Goal: Task Accomplishment & Management: Use online tool/utility

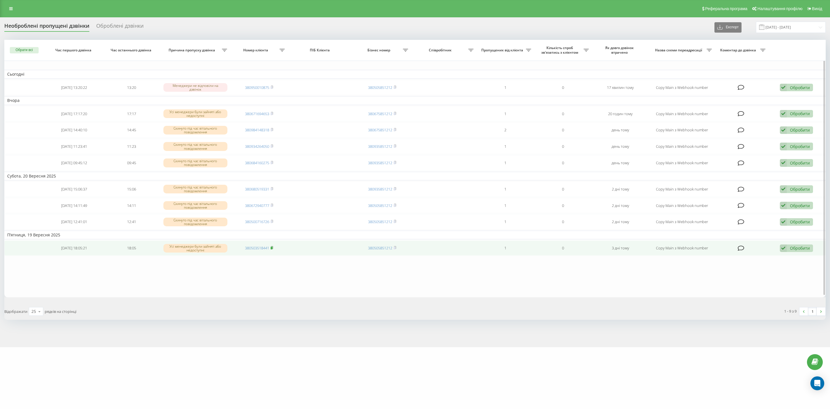
click at [272, 247] on rect at bounding box center [272, 248] width 2 height 3
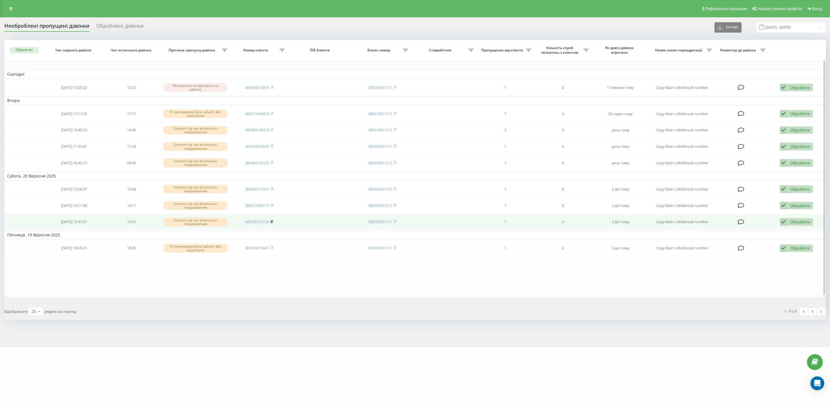
click at [273, 219] on icon at bounding box center [272, 220] width 3 height 3
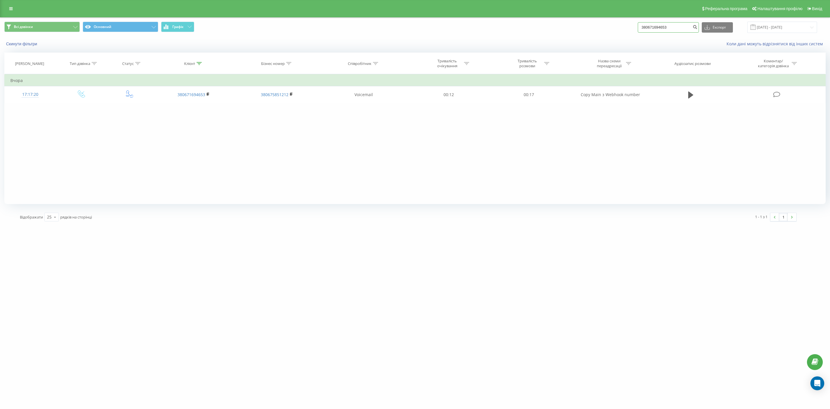
click at [692, 25] on input "380671694653" at bounding box center [668, 27] width 61 height 10
paste input "380503518441"
drag, startPoint x: 691, startPoint y: 26, endPoint x: 602, endPoint y: 21, distance: 89.6
click at [602, 21] on div "Всі дзвінки Основний Графік 380671694653380503518441 Експорт .csv .xls .xlsx 22…" at bounding box center [415, 27] width 830 height 19
type input "1"
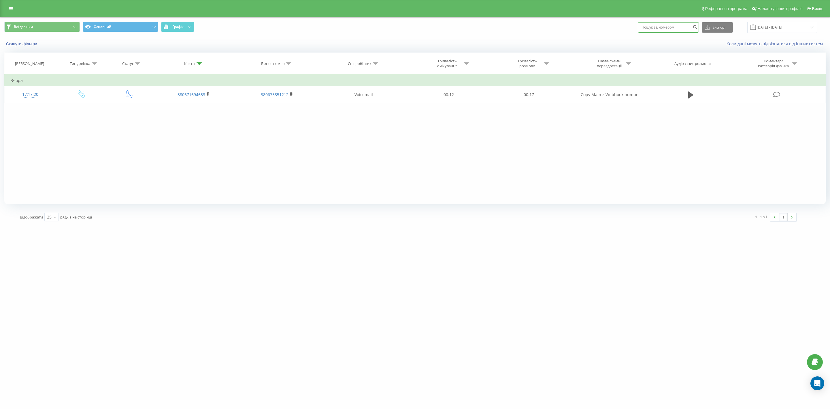
paste input "380503518441"
type input "380503518441"
click at [698, 26] on icon "submit" at bounding box center [695, 26] width 5 height 3
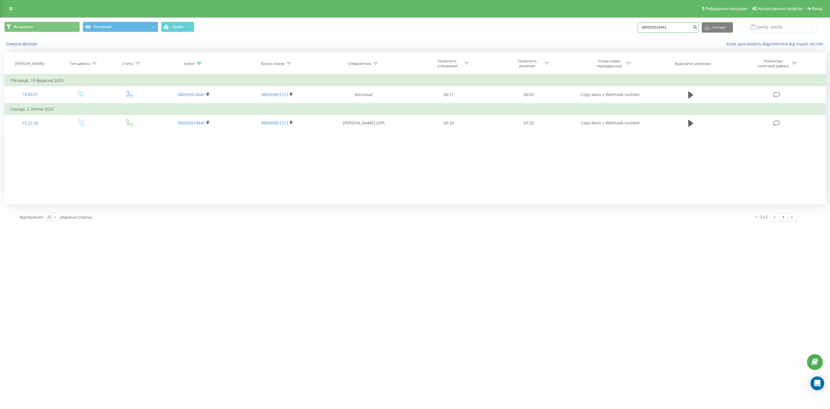
drag, startPoint x: 670, startPoint y: 28, endPoint x: 576, endPoint y: 22, distance: 93.3
click at [576, 22] on div "Всі дзвінки Основний Графік 380503518441 Експорт .csv .xls .xlsx 22.06.2025 - 2…" at bounding box center [415, 27] width 822 height 11
paste input "0716726"
type input "380500716726"
click at [698, 25] on icon "submit" at bounding box center [695, 26] width 5 height 3
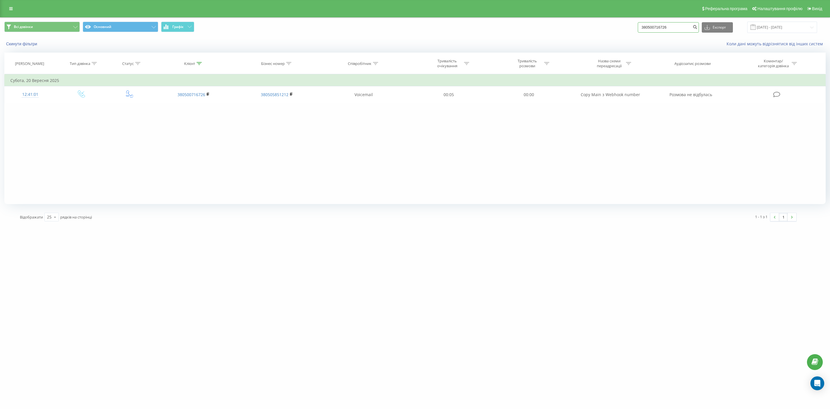
drag, startPoint x: 681, startPoint y: 24, endPoint x: 636, endPoint y: 19, distance: 45.6
click at [636, 19] on div "Всі дзвінки Основний Графік 380500716726 Експорт .csv .xls .xlsx 22.06.2025 - 2…" at bounding box center [415, 27] width 830 height 19
paste input "684160275"
type input "380684160275"
click at [698, 27] on icon "submit" at bounding box center [695, 26] width 5 height 3
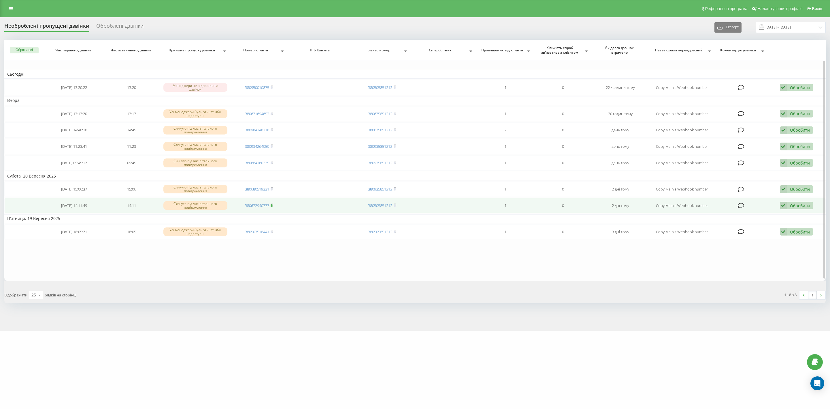
click at [273, 203] on icon at bounding box center [272, 204] width 3 height 3
click at [274, 203] on td "380672940777" at bounding box center [259, 205] width 58 height 15
click at [272, 201] on td "380672940777" at bounding box center [259, 205] width 58 height 15
click at [793, 203] on div "Обробити" at bounding box center [800, 205] width 20 height 5
click at [751, 212] on span "Не вдалося зв'язатися" at bounding box center [732, 214] width 44 height 5
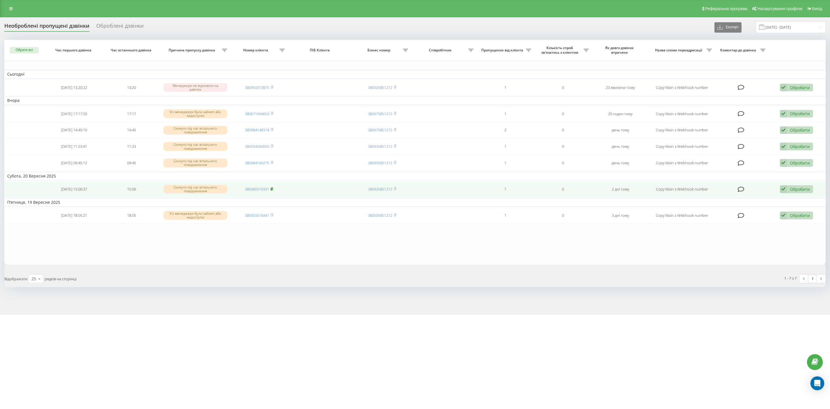
click at [272, 188] on rect at bounding box center [272, 189] width 2 height 3
click at [786, 188] on icon at bounding box center [783, 189] width 7 height 8
click at [733, 228] on span "Інший варіант" at bounding box center [724, 229] width 29 height 5
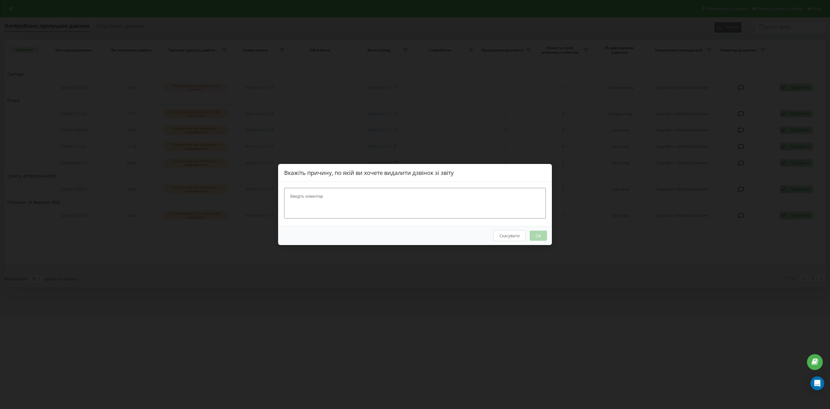
drag, startPoint x: 457, startPoint y: 204, endPoint x: 456, endPoint y: 197, distance: 6.9
click at [456, 203] on textarea at bounding box center [415, 203] width 262 height 31
type textarea "зізвонилися, вже не актуально"
click at [536, 235] on button "OK" at bounding box center [538, 235] width 17 height 10
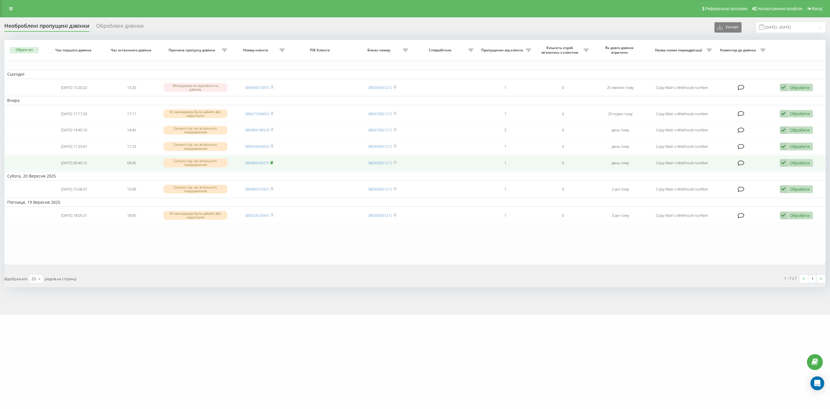
click at [272, 161] on rect at bounding box center [272, 162] width 2 height 3
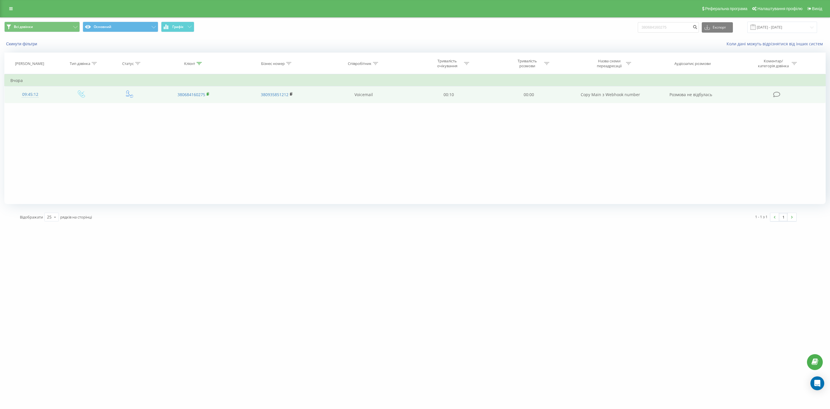
click at [208, 94] on rect at bounding box center [208, 94] width 2 height 3
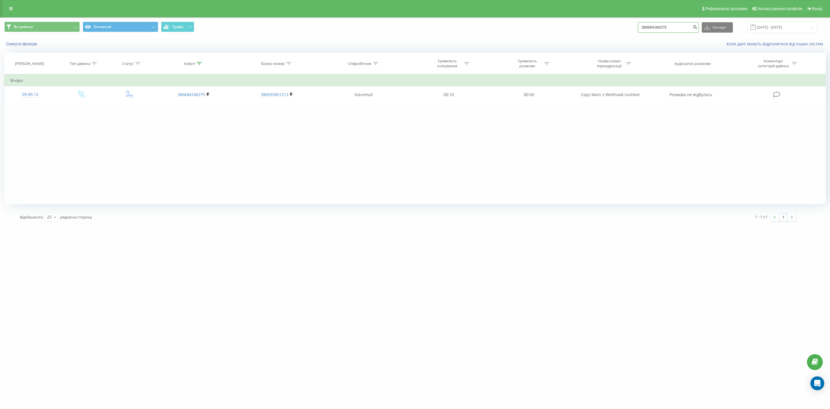
drag, startPoint x: 683, startPoint y: 23, endPoint x: 627, endPoint y: 25, distance: 55.7
click at [627, 25] on div "Всі дзвінки Основний Графік 380684160275 Експорт .csv .xls .xlsx 22.06.2025 - 2…" at bounding box center [415, 27] width 822 height 11
paste input "9500108"
type input "380950010875"
click at [698, 26] on icon "submit" at bounding box center [695, 26] width 5 height 3
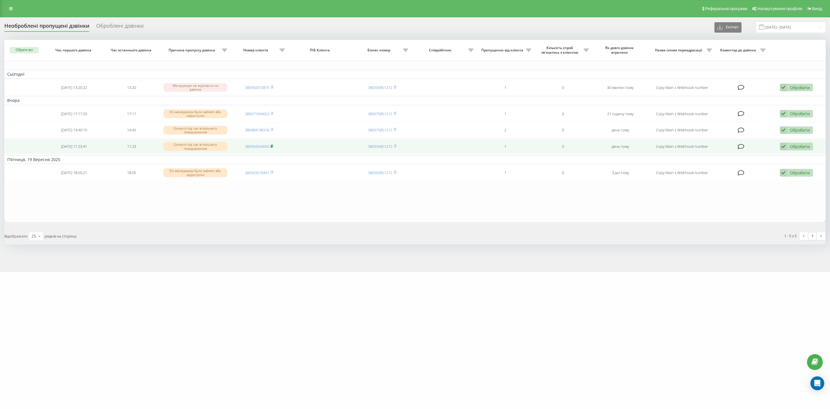
click at [272, 144] on icon at bounding box center [272, 145] width 3 height 3
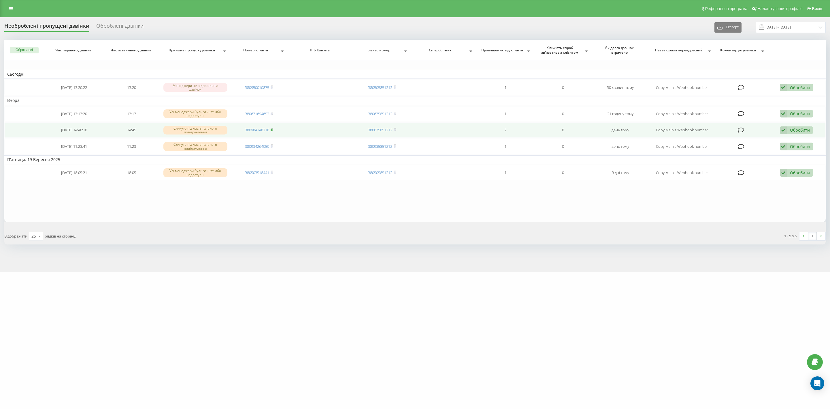
click at [273, 128] on icon at bounding box center [272, 129] width 3 height 3
click at [794, 127] on div "Обробити" at bounding box center [800, 129] width 20 height 5
click at [755, 138] on div "Не вдалося зв'язатися" at bounding box center [759, 139] width 108 height 10
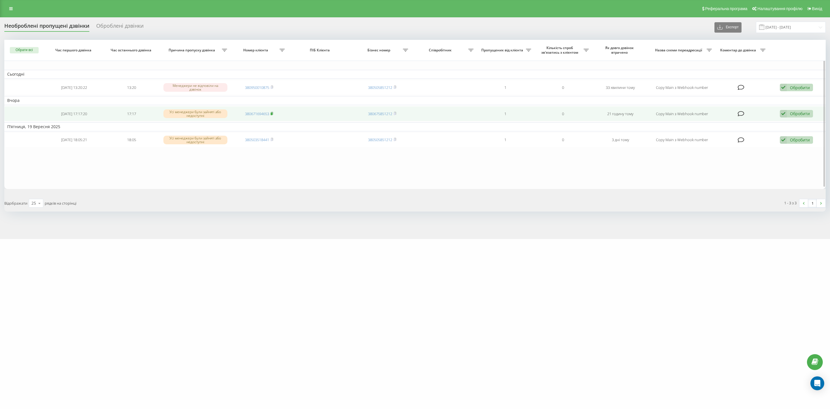
click at [273, 112] on icon at bounding box center [272, 113] width 3 height 3
click at [272, 112] on icon at bounding box center [272, 113] width 3 height 3
click at [796, 112] on div "Обробити" at bounding box center [800, 113] width 20 height 5
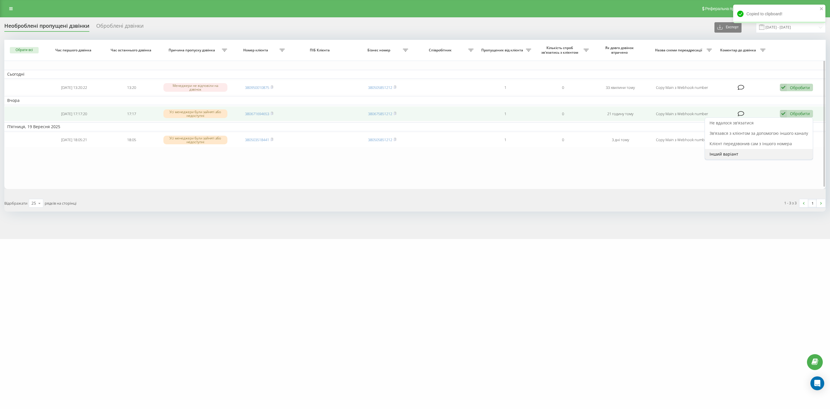
click at [717, 151] on span "Інший варіант" at bounding box center [724, 153] width 29 height 5
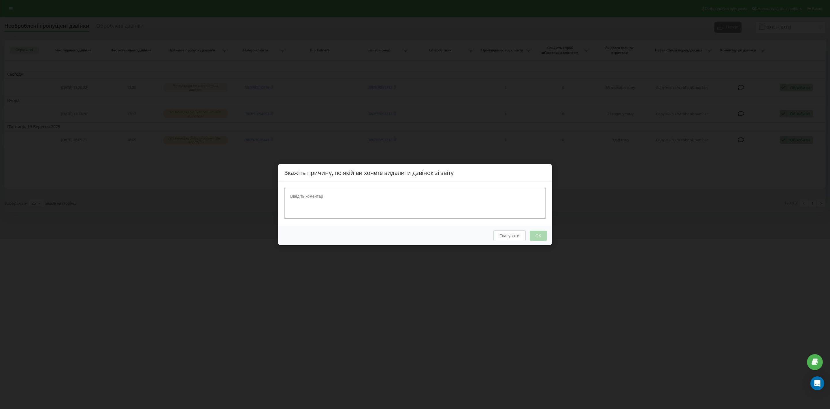
click at [440, 200] on textarea at bounding box center [415, 203] width 262 height 31
type textarea "не дійсний номер"
click at [534, 235] on button "OK" at bounding box center [538, 235] width 17 height 10
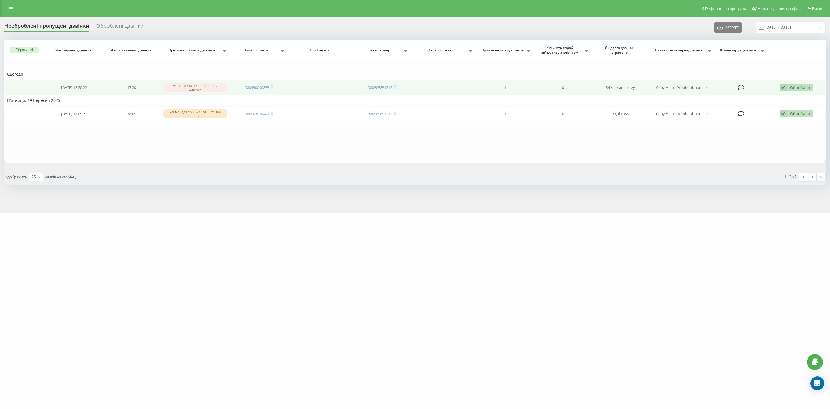
click at [272, 83] on td "380950010875" at bounding box center [259, 87] width 58 height 15
click at [272, 86] on rect at bounding box center [272, 87] width 2 height 3
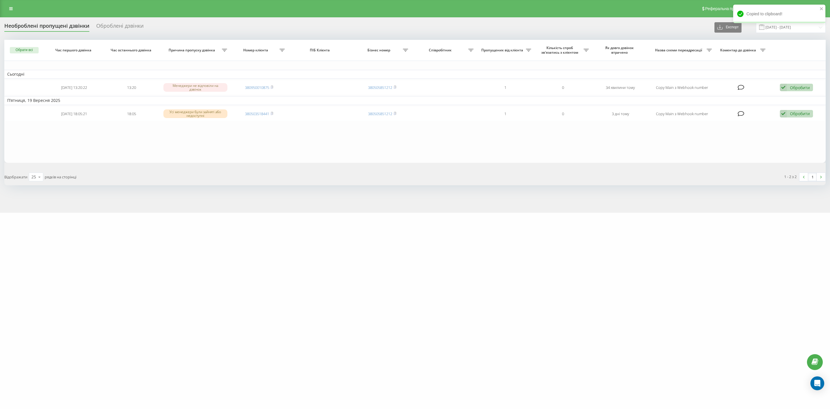
click at [678, 24] on div "Необроблені пропущені дзвінки Оброблені дзвінки Експорт .csv .xlsx 19.09.2025 -…" at bounding box center [415, 27] width 822 height 11
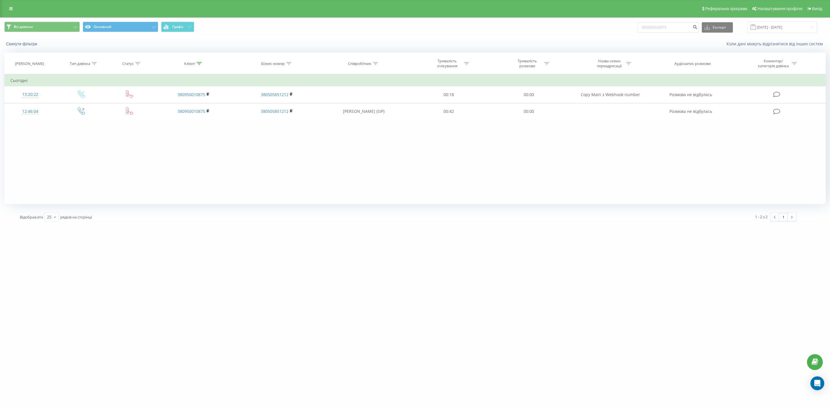
click at [272, 249] on div "[DOMAIN_NAME] 380950010875 Проекти [DOMAIN_NAME] Дашборд Центр звернень Журнал …" at bounding box center [415, 204] width 830 height 409
drag, startPoint x: 680, startPoint y: 25, endPoint x: 622, endPoint y: 22, distance: 57.8
click at [622, 22] on div "Всі дзвінки Основний Графік 380950010875 Експорт .csv .xls .xlsx [DATE] - [DATE]" at bounding box center [415, 27] width 822 height 11
paste input "674102713"
type input "380674102713"
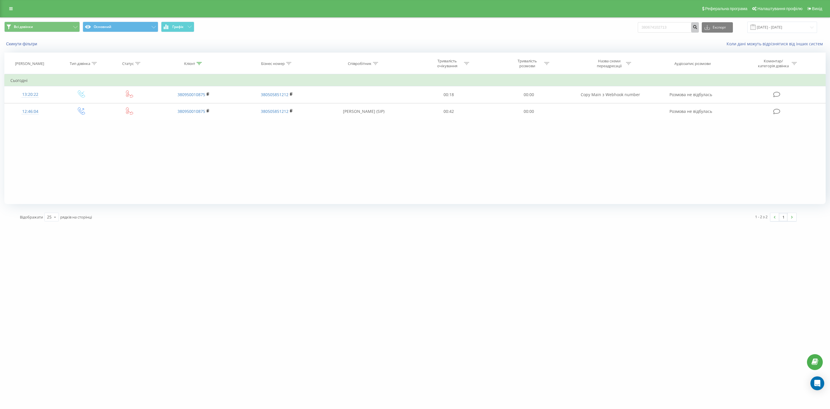
click at [699, 24] on button "submit" at bounding box center [695, 27] width 8 height 10
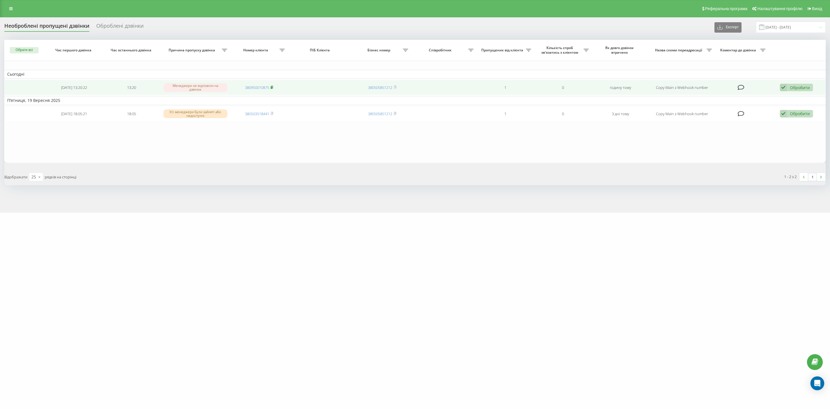
click at [272, 85] on icon at bounding box center [272, 86] width 3 height 3
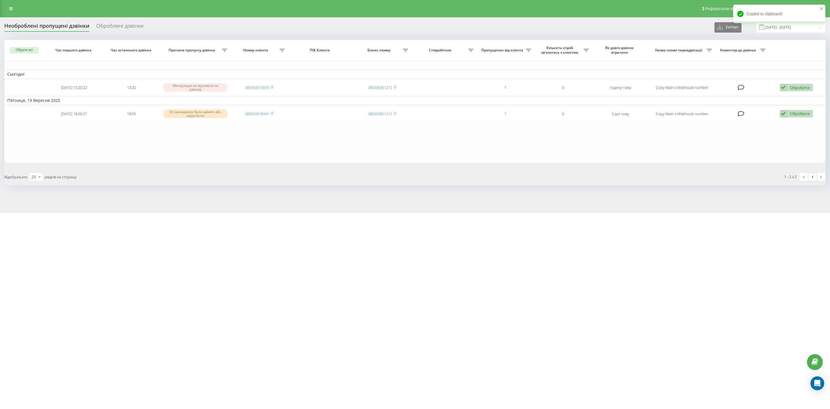
click at [356, 240] on div "[DOMAIN_NAME] Проекти [DOMAIN_NAME] Дашборд Центр звернень Журнал дзвінків Журн…" at bounding box center [415, 204] width 830 height 409
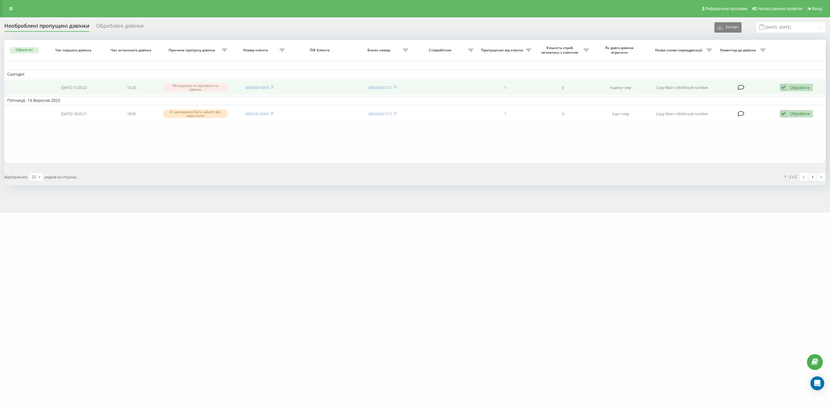
click at [797, 85] on div "Обробити" at bounding box center [800, 87] width 20 height 5
click at [729, 127] on span "Інший варіант" at bounding box center [724, 127] width 29 height 5
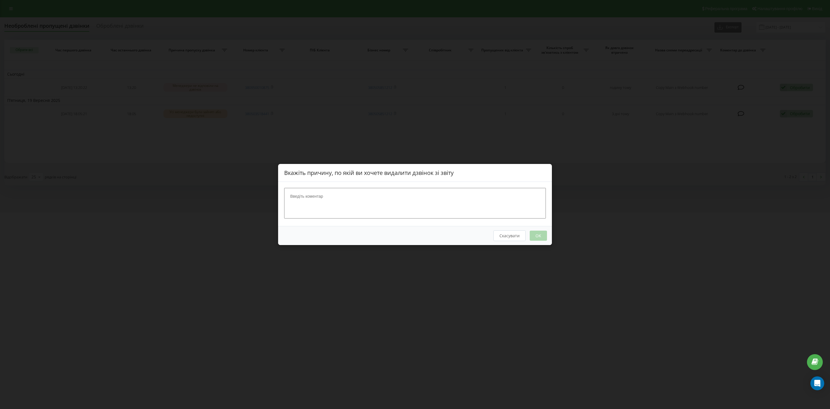
click at [482, 202] on textarea at bounding box center [415, 203] width 262 height 31
type textarea ","
click at [539, 234] on button "OK" at bounding box center [538, 235] width 17 height 10
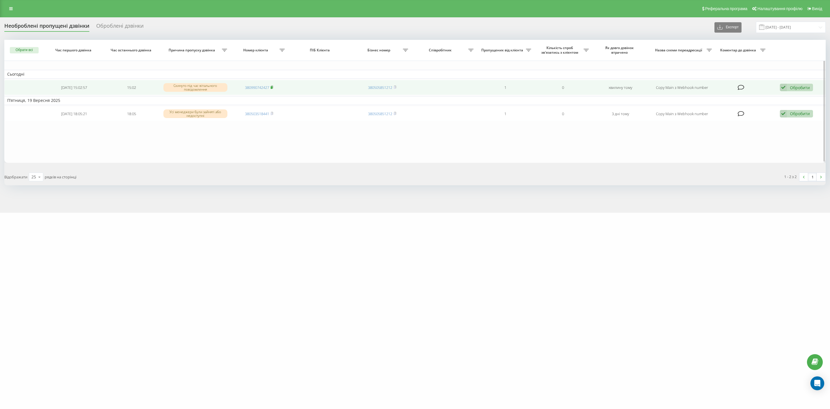
click at [273, 87] on icon at bounding box center [272, 86] width 3 height 3
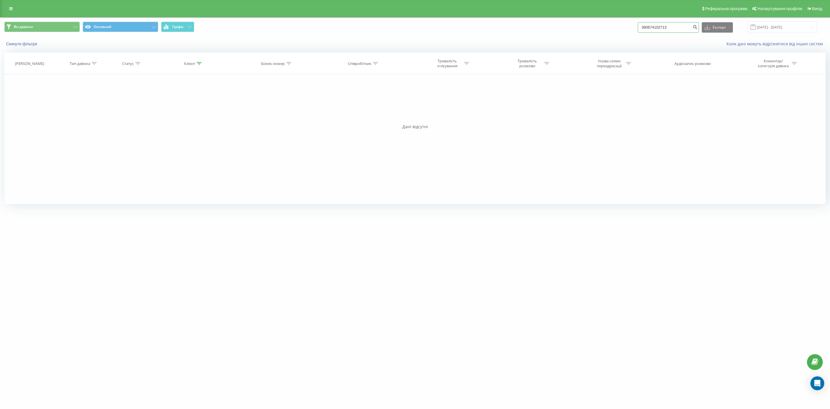
drag, startPoint x: 659, startPoint y: 27, endPoint x: 594, endPoint y: 26, distance: 65.5
click at [594, 26] on div "Всі дзвінки Основний Графік 380674102713 Експорт .csv .xls .xlsx 22.06.2025 - 2…" at bounding box center [415, 27] width 822 height 11
paste input "990742427"
type input "380990742427"
click at [698, 28] on icon "submit" at bounding box center [695, 26] width 5 height 3
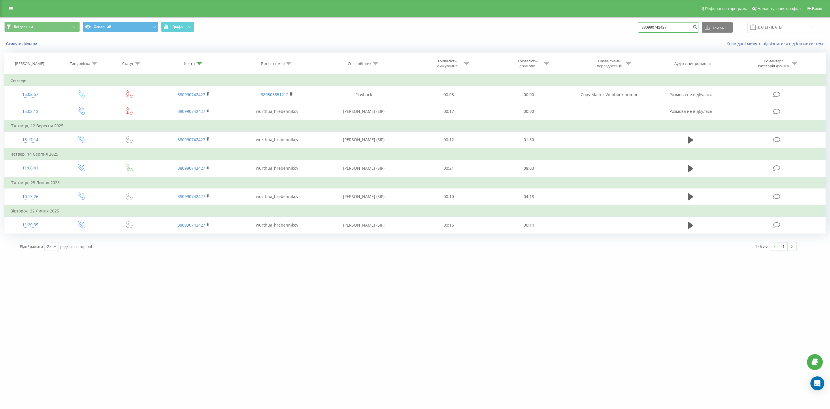
drag, startPoint x: 679, startPoint y: 25, endPoint x: 649, endPoint y: 25, distance: 30.3
click at [649, 25] on input "380990742427" at bounding box center [668, 27] width 61 height 10
paste input "0987193576"
click at [650, 26] on input "0987193576" at bounding box center [668, 27] width 61 height 10
type input "380987193576"
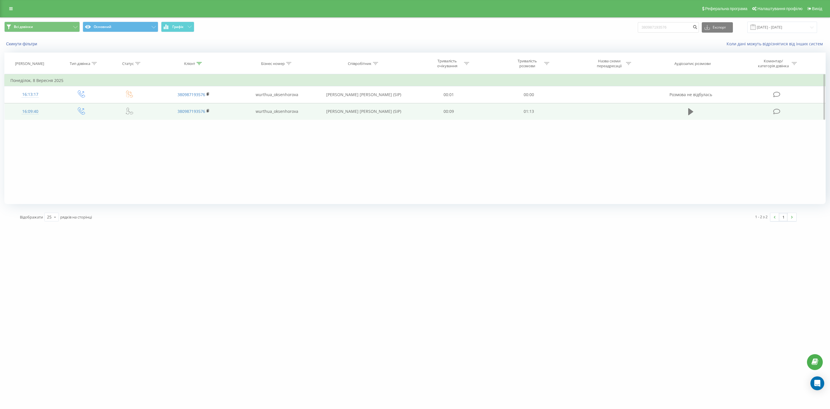
click at [690, 109] on icon at bounding box center [691, 112] width 5 height 8
